Goal: Transaction & Acquisition: Purchase product/service

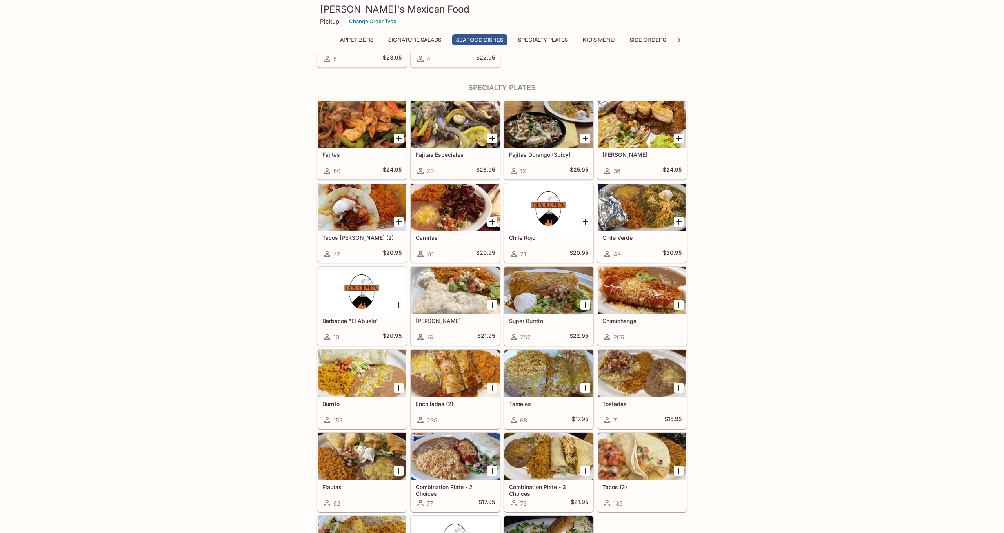
scroll to position [568, 0]
click at [464, 368] on div at bounding box center [455, 373] width 89 height 47
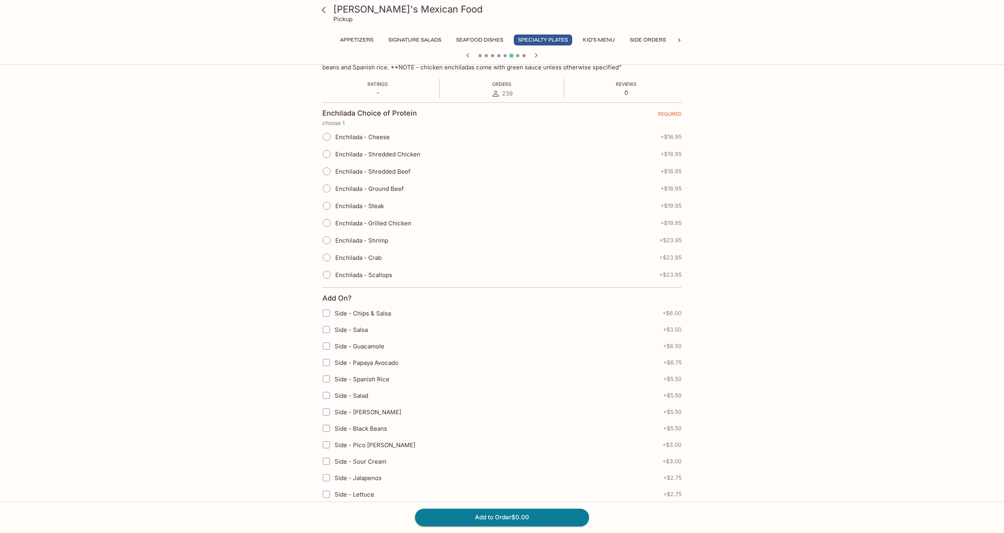
scroll to position [138, 0]
click at [329, 9] on icon at bounding box center [324, 10] width 14 height 14
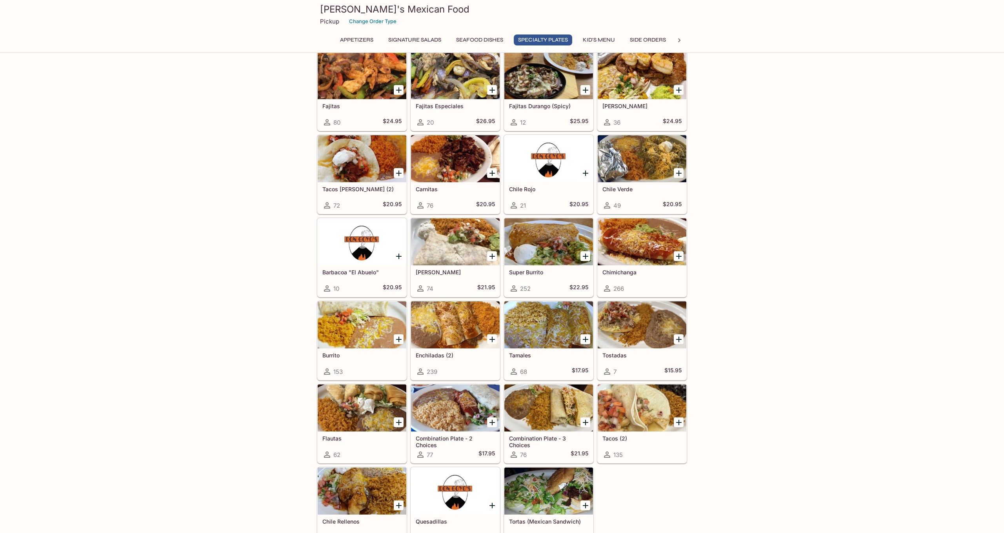
scroll to position [619, 0]
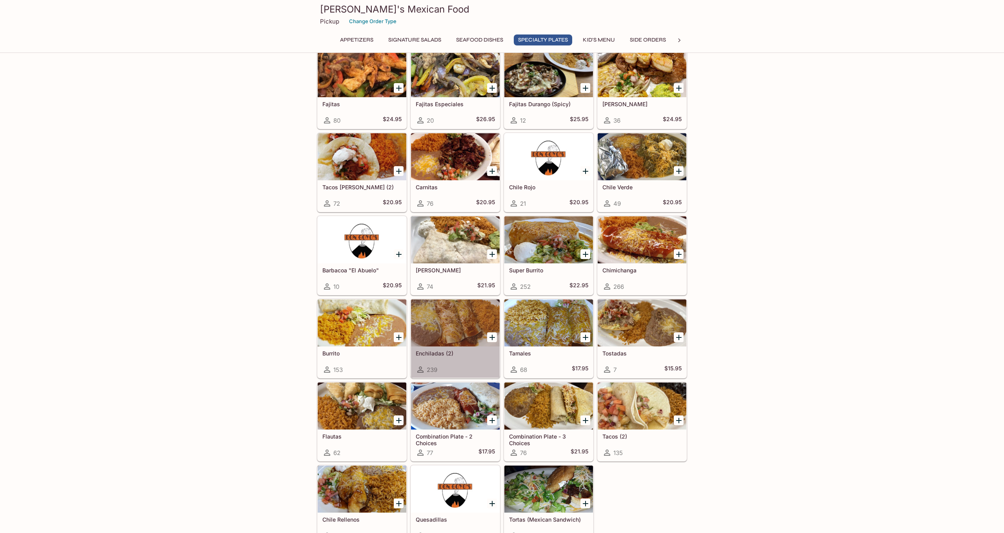
click at [458, 355] on h5 "Enchiladas (2)" at bounding box center [455, 353] width 79 height 7
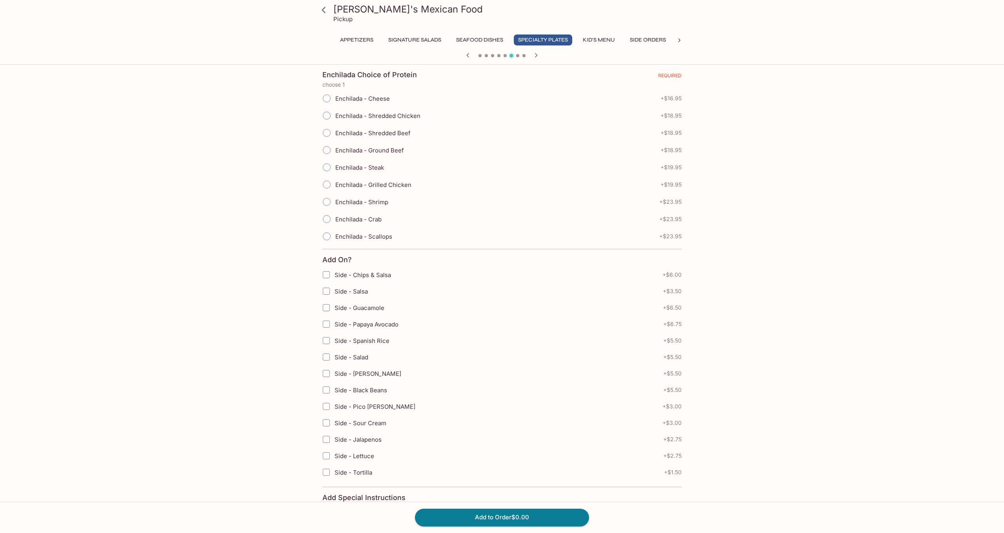
scroll to position [179, 0]
click at [381, 278] on span "Side - Chips & Salsa" at bounding box center [363, 274] width 56 height 7
click at [334, 278] on input "Side - Chips & Salsa" at bounding box center [326, 275] width 16 height 16
checkbox input "true"
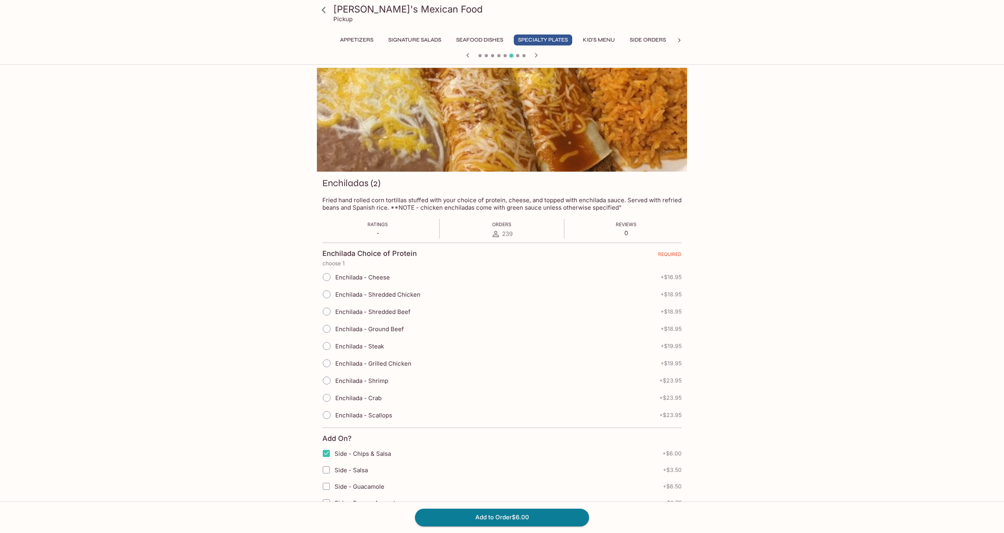
scroll to position [0, 0]
click at [324, 13] on icon at bounding box center [324, 10] width 14 height 14
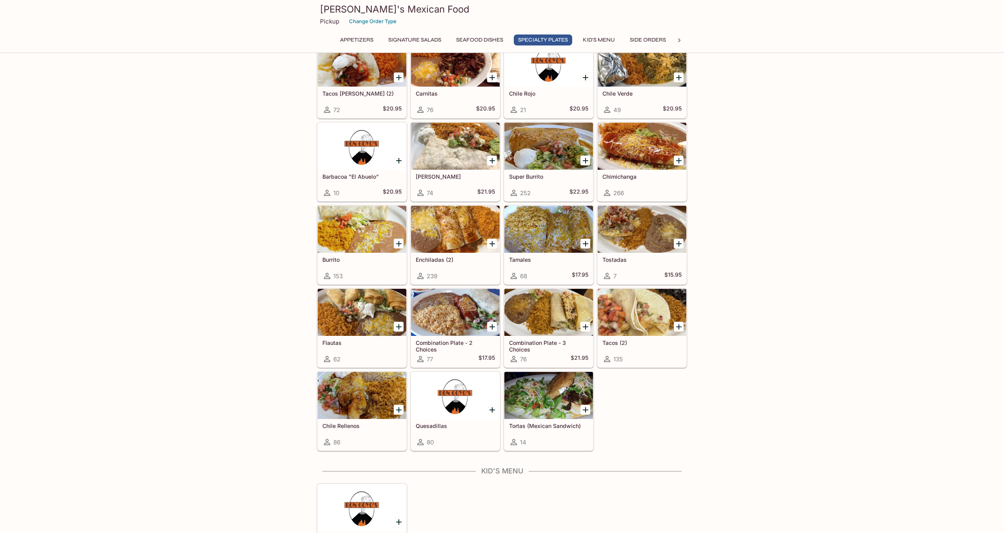
scroll to position [757, 0]
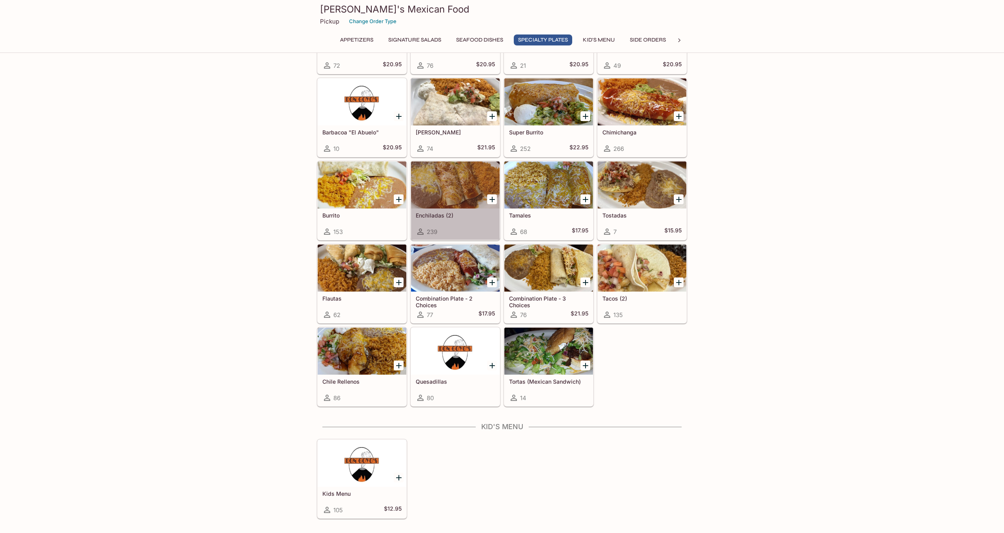
click at [450, 223] on div "Enchiladas (2) 239" at bounding box center [455, 224] width 89 height 31
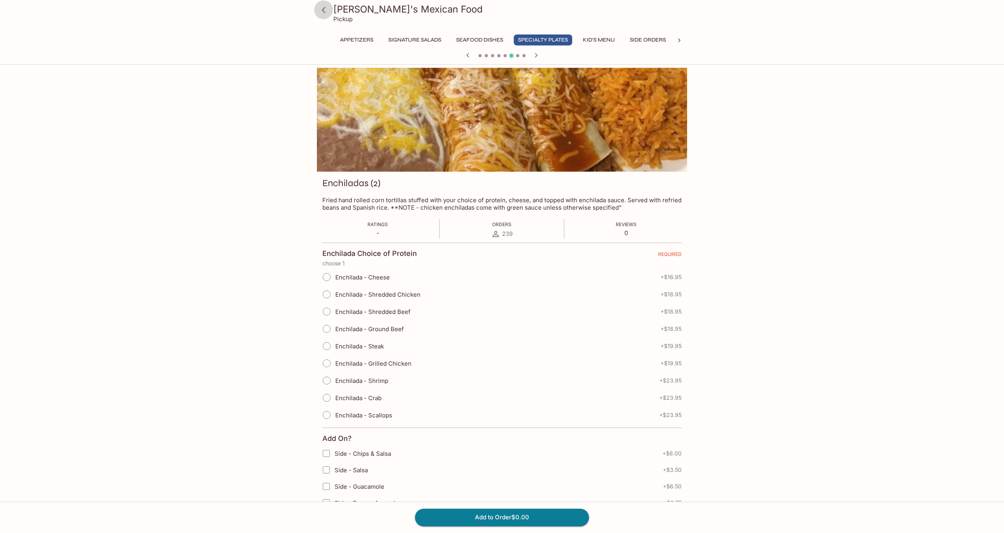
click at [330, 10] on icon at bounding box center [324, 10] width 14 height 14
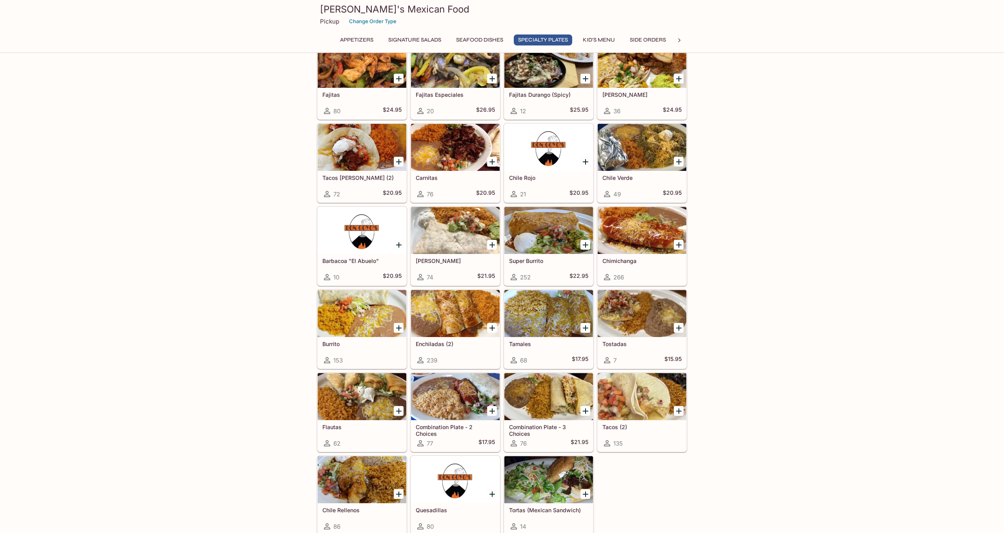
scroll to position [629, 0]
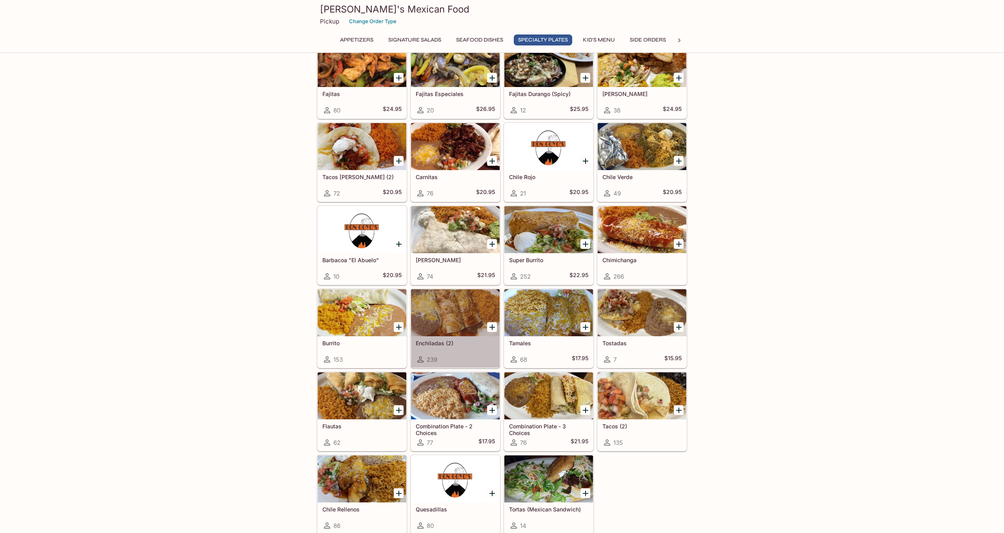
click at [442, 299] on div at bounding box center [455, 312] width 89 height 47
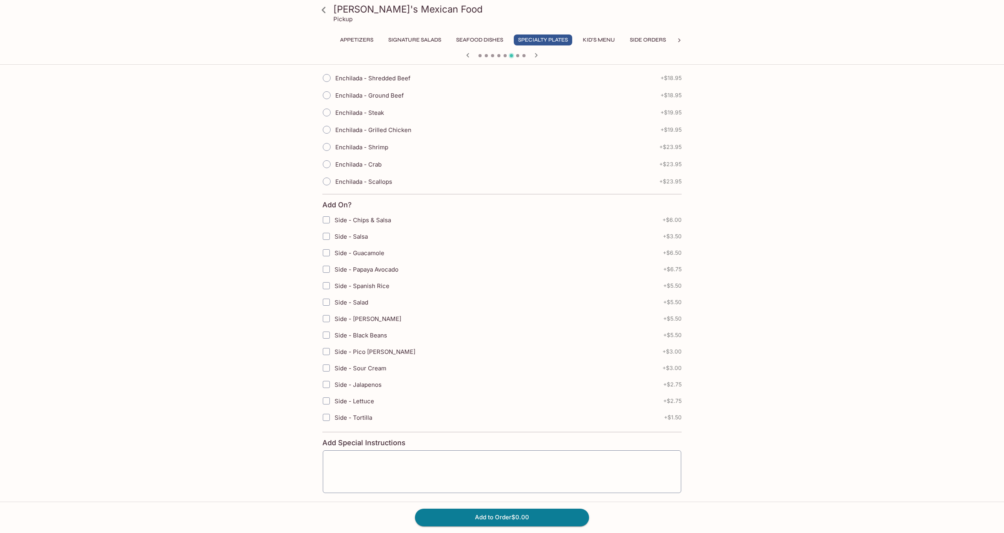
click at [346, 224] on label "Side - Chips & Salsa" at bounding box center [452, 220] width 269 height 16
click at [334, 224] on input "Side - Chips & Salsa" at bounding box center [326, 220] width 16 height 16
checkbox input "true"
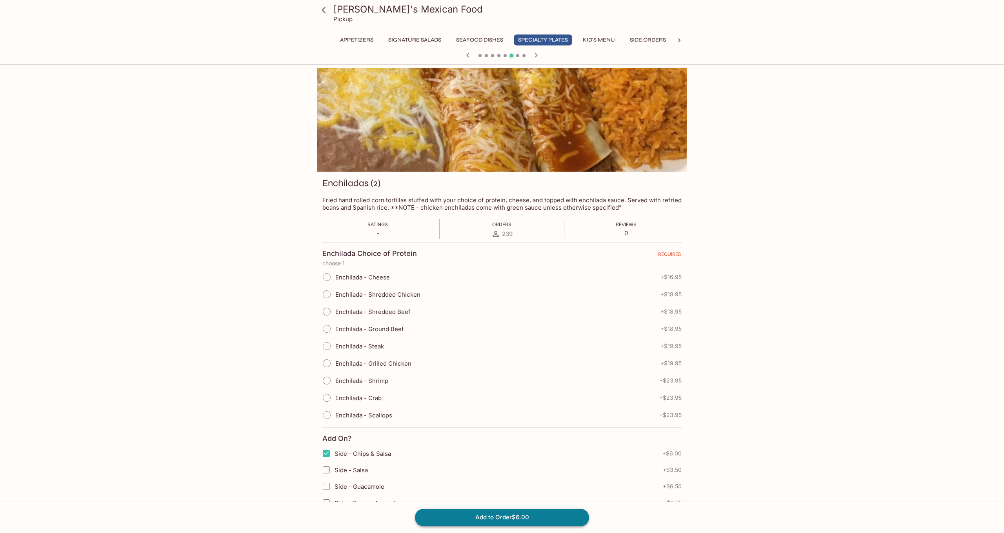
click at [528, 521] on button "Add to Order $6.00" at bounding box center [502, 517] width 174 height 17
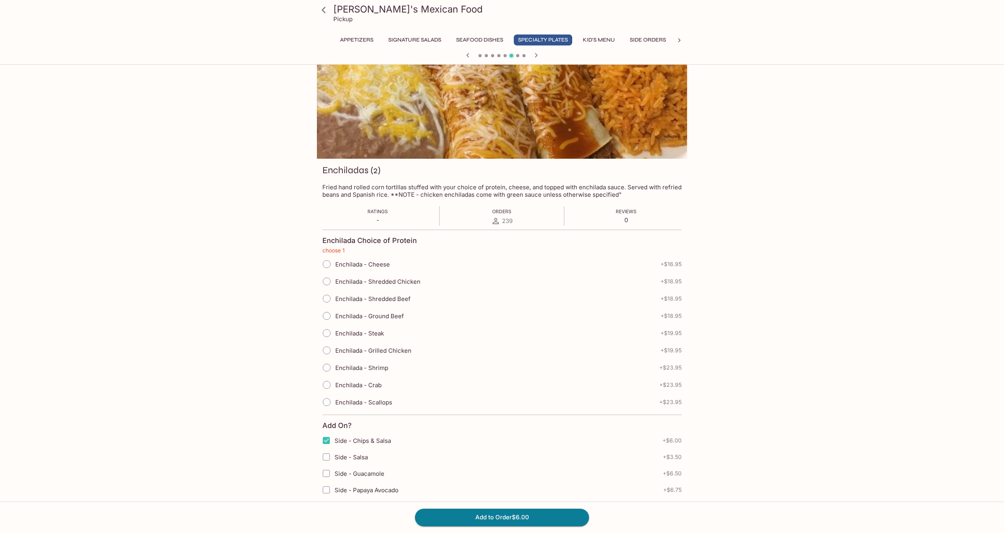
click at [394, 295] on span "Enchilada - Shredded Beef" at bounding box center [372, 298] width 75 height 7
click at [335, 295] on input "Enchilada - Shredded Beef" at bounding box center [326, 299] width 16 height 16
radio input "true"
click at [398, 289] on label "Enchilada - Shredded Chicken" at bounding box center [369, 281] width 102 height 17
click at [335, 289] on input "Enchilada - Shredded Chicken" at bounding box center [326, 281] width 16 height 16
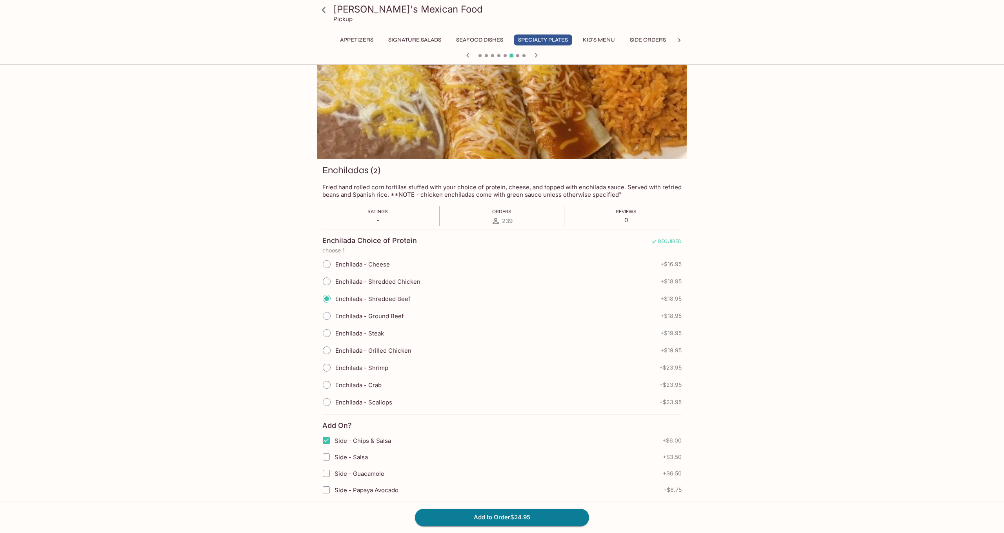
radio input "true"
click at [393, 298] on span "Enchilada - Shredded Beef" at bounding box center [372, 298] width 75 height 7
click at [335, 298] on input "Enchilada - Shredded Beef" at bounding box center [326, 299] width 16 height 16
radio input "true"
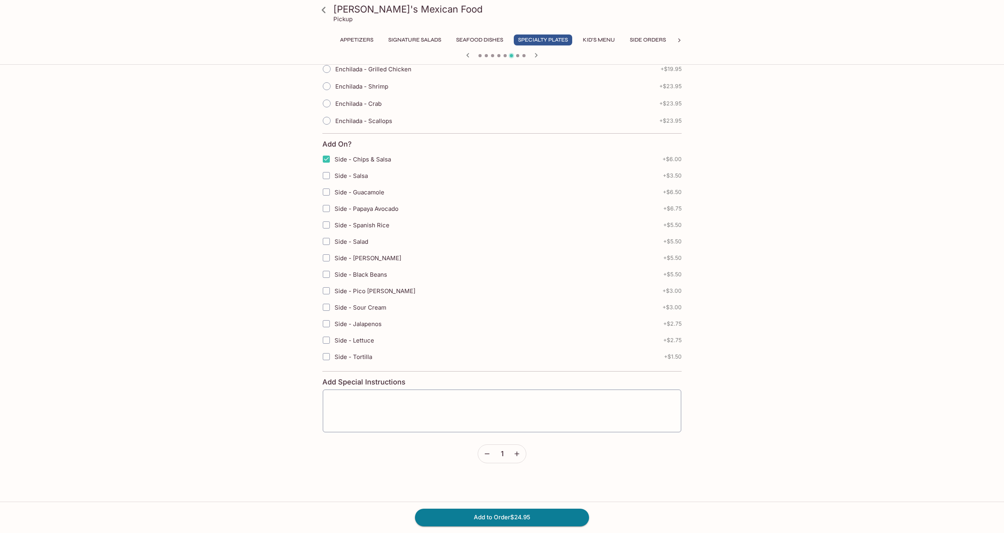
scroll to position [294, 0]
click at [519, 517] on button "Add to Order $24.95" at bounding box center [502, 517] width 174 height 17
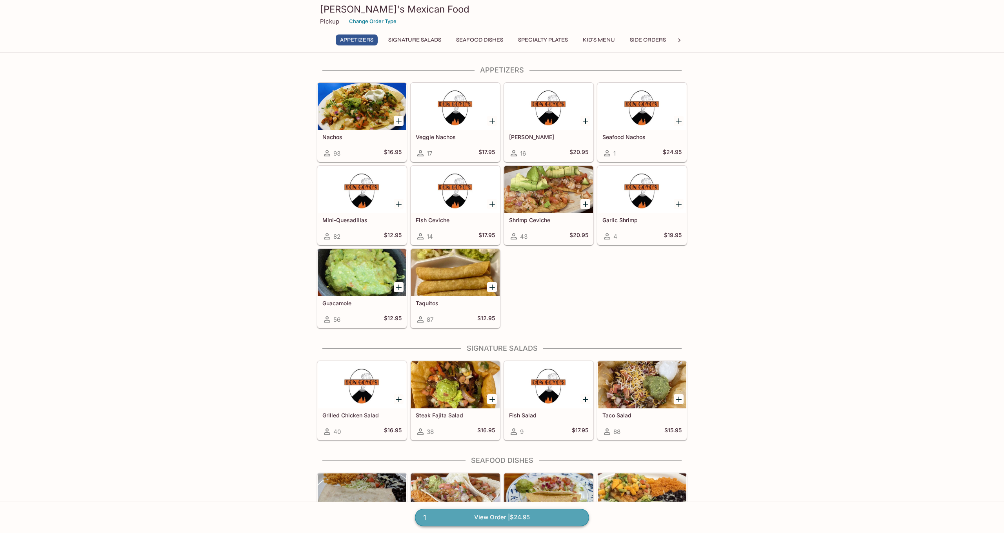
click at [500, 511] on link "1 View Order | $24.95" at bounding box center [502, 517] width 174 height 17
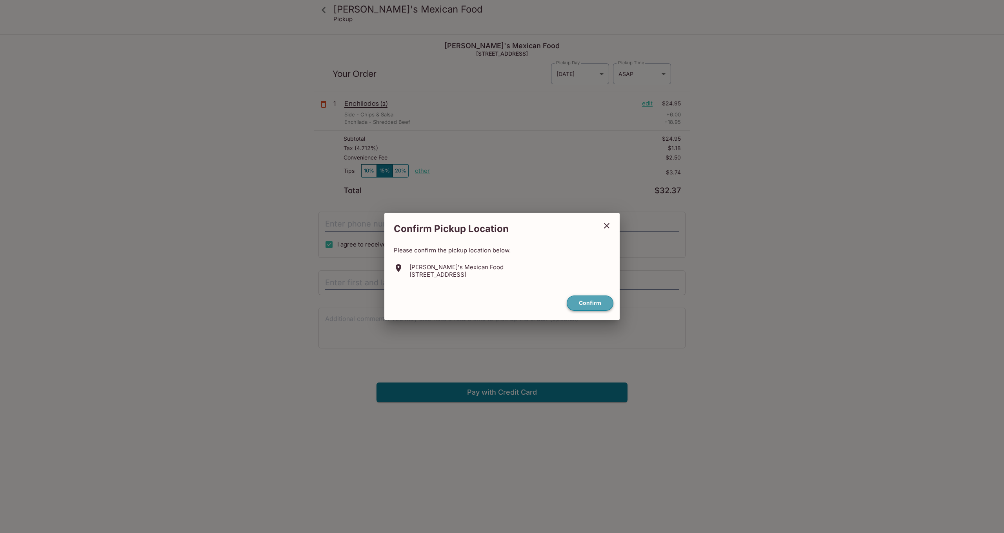
click at [578, 305] on button "Confirm" at bounding box center [590, 303] width 47 height 15
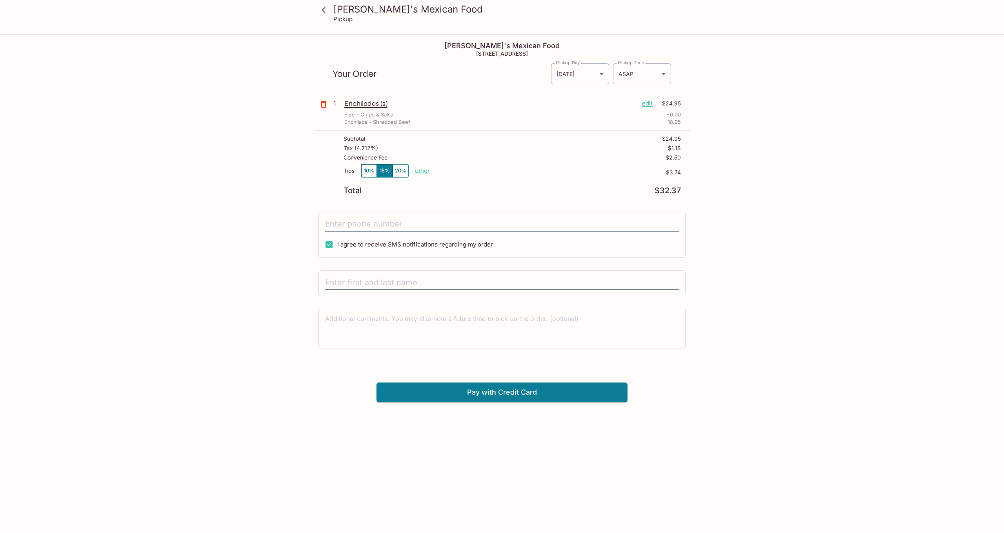
click at [373, 173] on button "10%" at bounding box center [369, 170] width 16 height 13
type input "[PHONE_NUMBER]"
type input "[PERSON_NAME]"
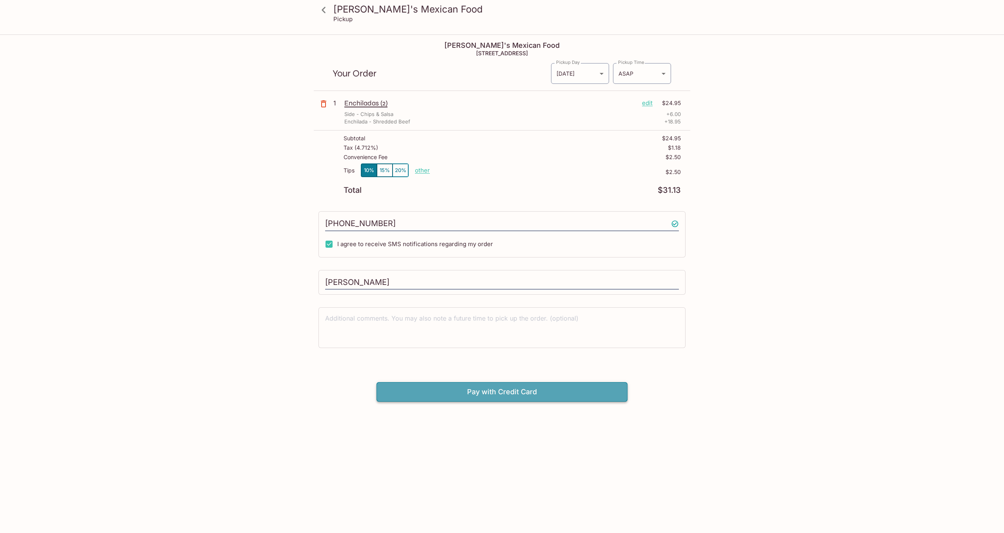
click at [532, 397] on button "Pay with Credit Card" at bounding box center [502, 392] width 251 height 20
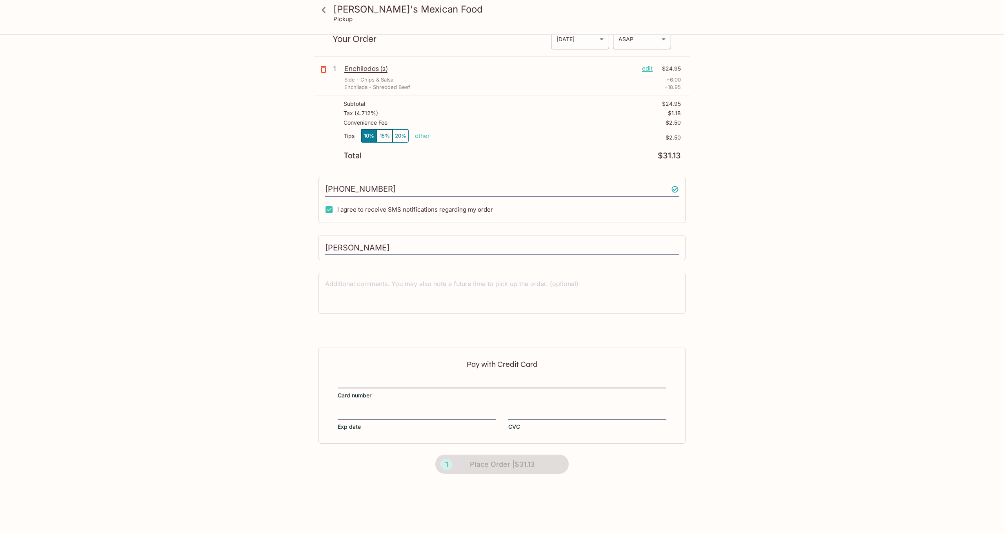
click at [352, 378] on div at bounding box center [502, 383] width 329 height 11
click at [352, 378] on input "Card number" at bounding box center [502, 378] width 329 height 0
click at [626, 441] on div "Pay with Credit Card Card number Exp date CVC" at bounding box center [501, 395] width 367 height 96
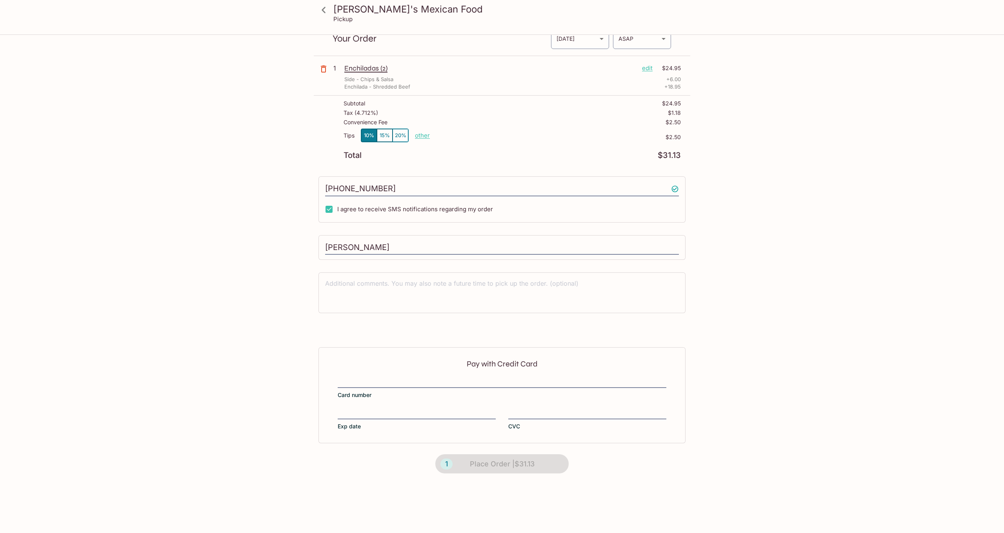
click at [500, 463] on div "1 Place Order | $31.13" at bounding box center [501, 465] width 155 height 42
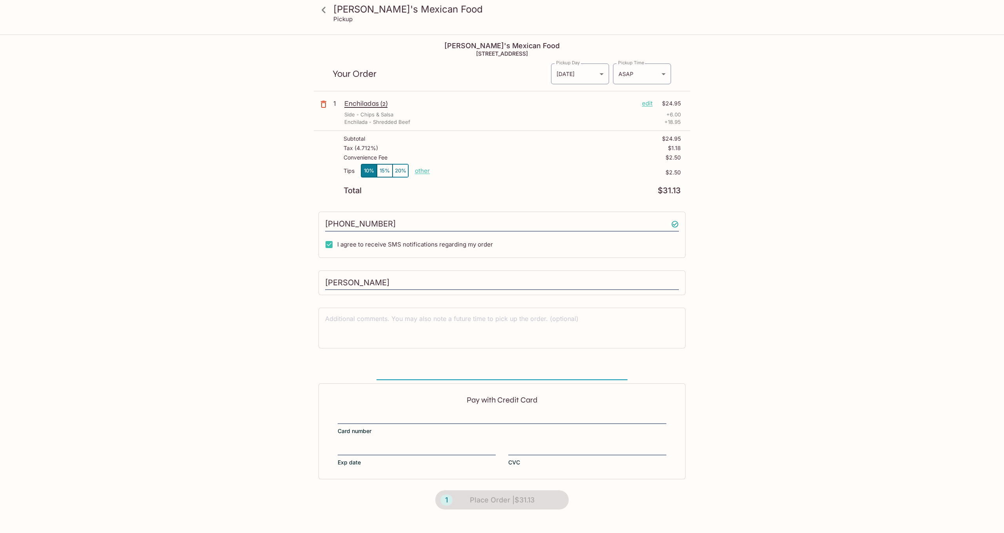
scroll to position [0, 0]
click at [403, 280] on input "[PERSON_NAME]" at bounding box center [502, 283] width 354 height 15
click at [326, 8] on icon at bounding box center [324, 10] width 14 height 14
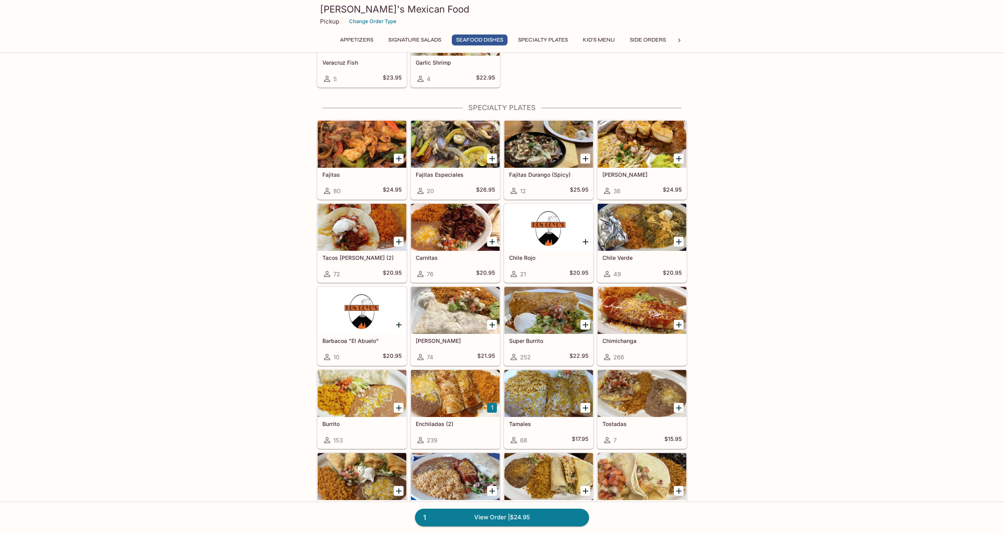
scroll to position [549, 0]
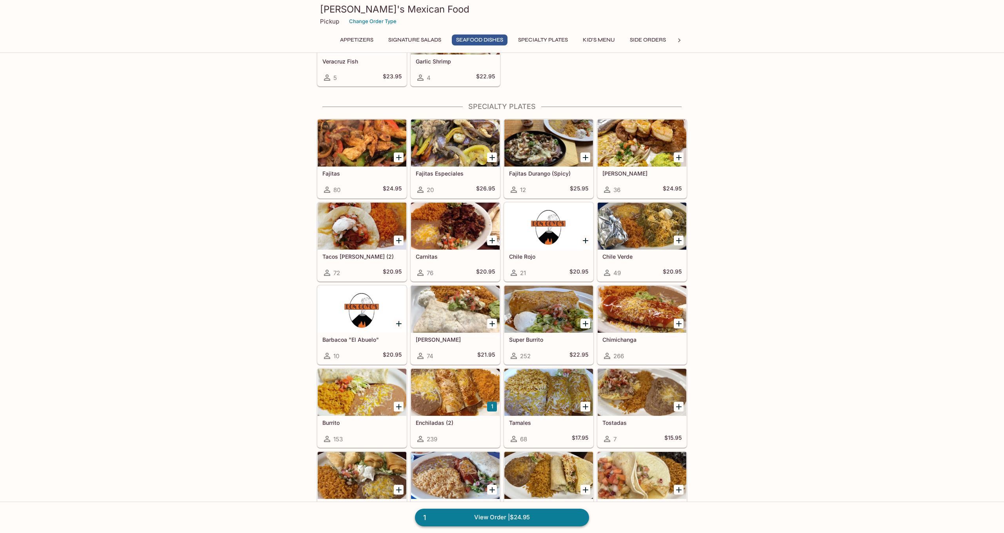
click at [481, 514] on link "1 View Order | $24.95" at bounding box center [502, 517] width 174 height 17
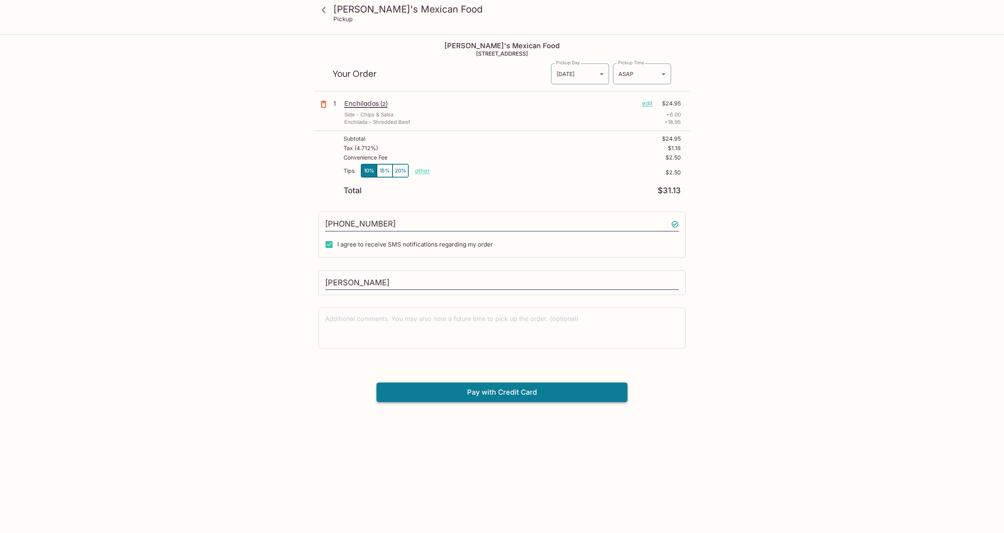
click at [504, 392] on button "Pay with Credit Card" at bounding box center [502, 393] width 251 height 20
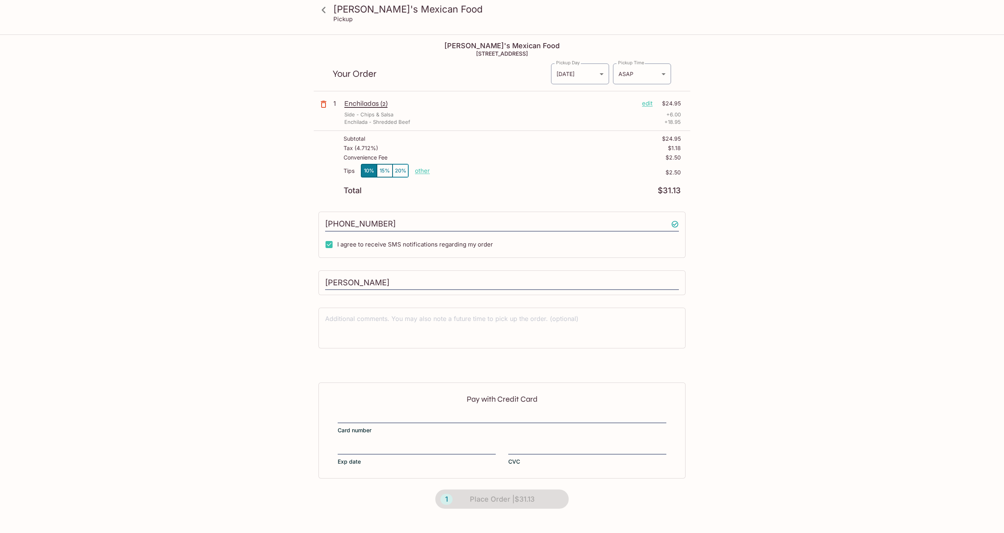
scroll to position [35, 0]
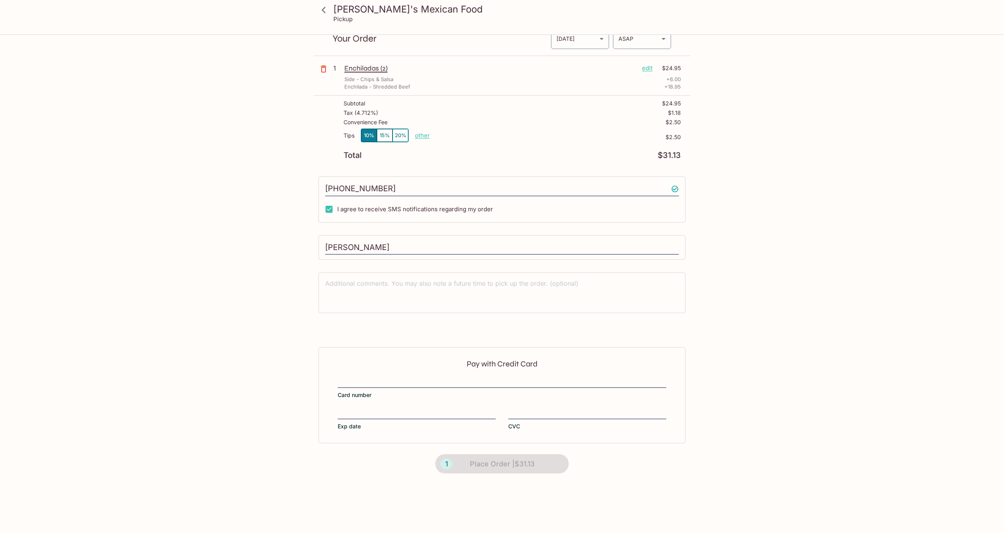
drag, startPoint x: 266, startPoint y: 240, endPoint x: 248, endPoint y: 241, distance: 17.3
type input "[PERSON_NAME]"
click at [414, 377] on div "Pay with Credit Card Card number Exp date CVC" at bounding box center [501, 395] width 367 height 96
click at [633, 457] on form "Pay with Credit Card Card number Exp date CVC 1 Place Order | $31.13" at bounding box center [502, 415] width 377 height 137
click at [502, 464] on div "1 Place Order | $31.13" at bounding box center [501, 465] width 155 height 42
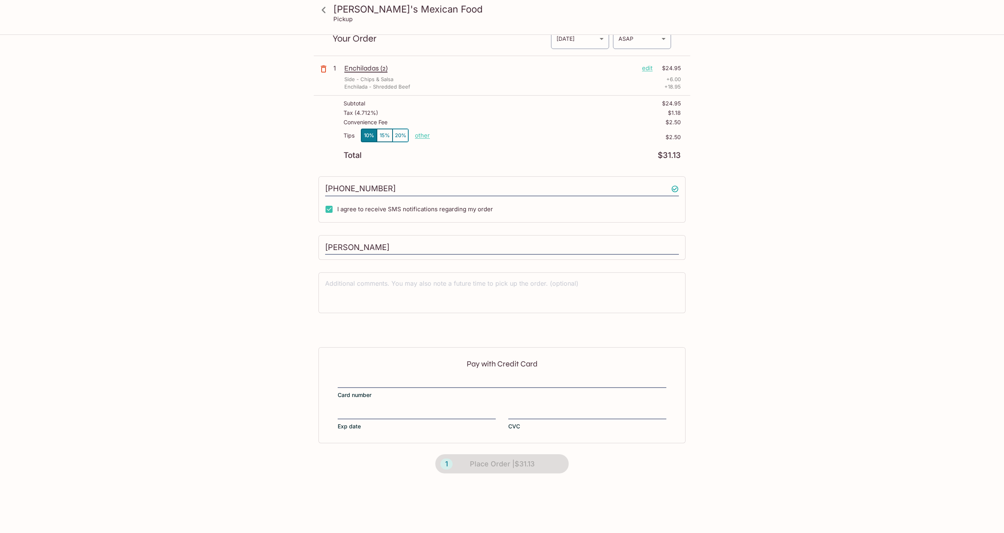
click at [502, 464] on div "1 Place Order | $31.13" at bounding box center [501, 465] width 155 height 42
